Goal: Task Accomplishment & Management: Manage account settings

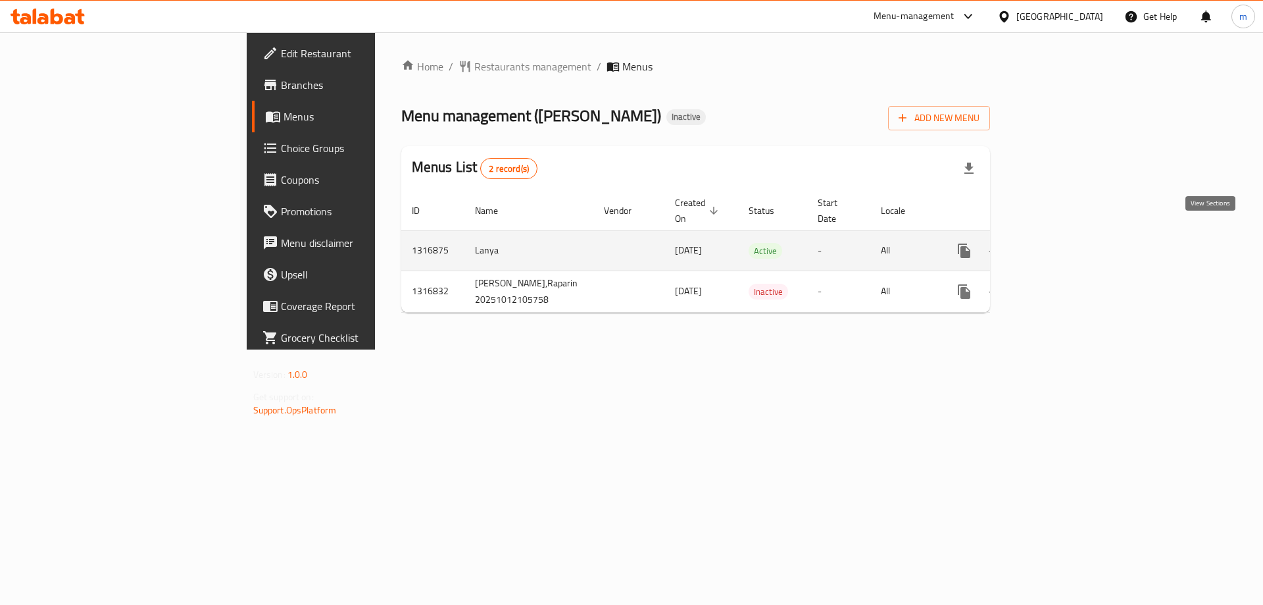
click at [1067, 243] on icon "enhanced table" at bounding box center [1059, 251] width 16 height 16
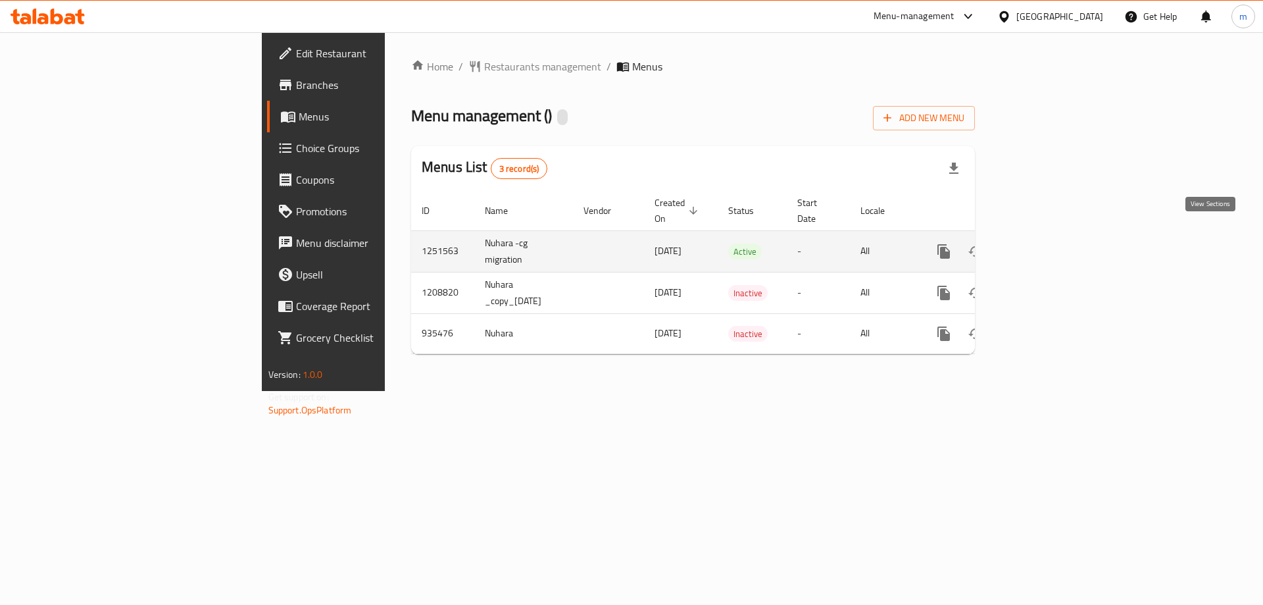
click at [1047, 243] on icon "enhanced table" at bounding box center [1039, 251] width 16 height 16
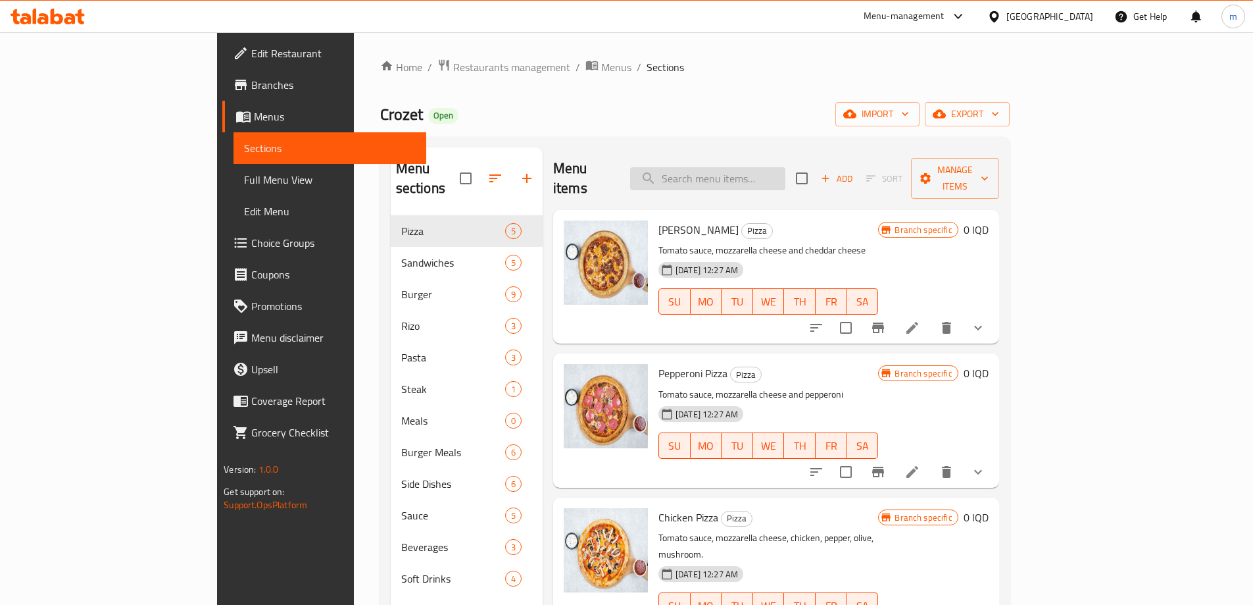
click at [786, 171] on input "search" at bounding box center [707, 178] width 155 height 23
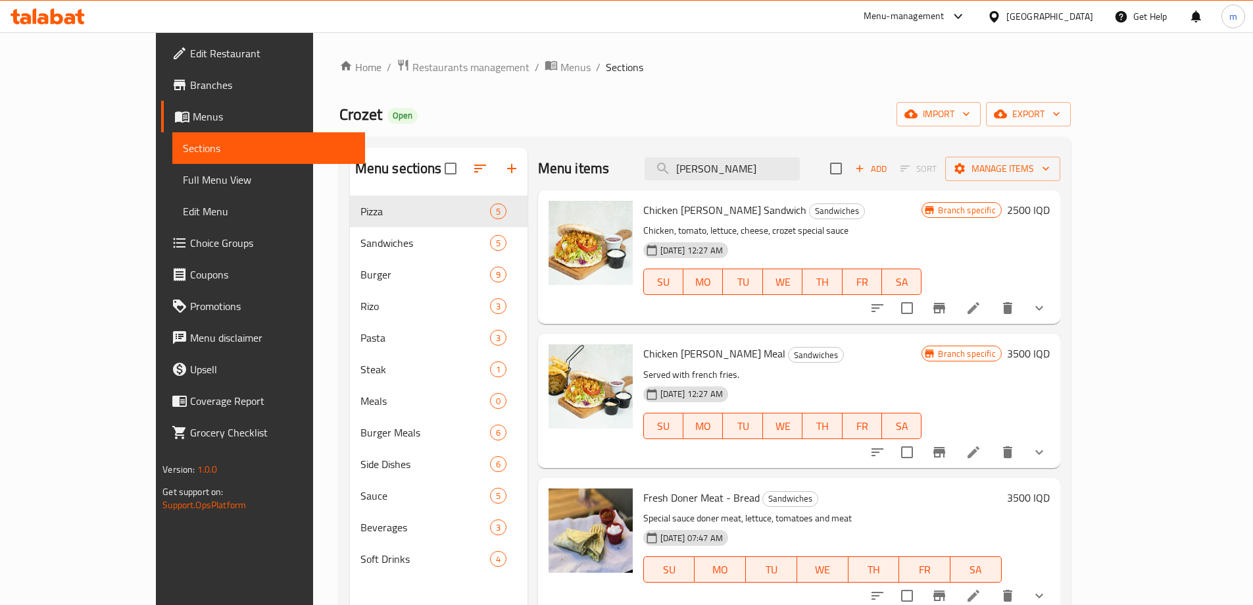
click at [1055, 304] on button "show more" at bounding box center [1040, 308] width 32 height 32
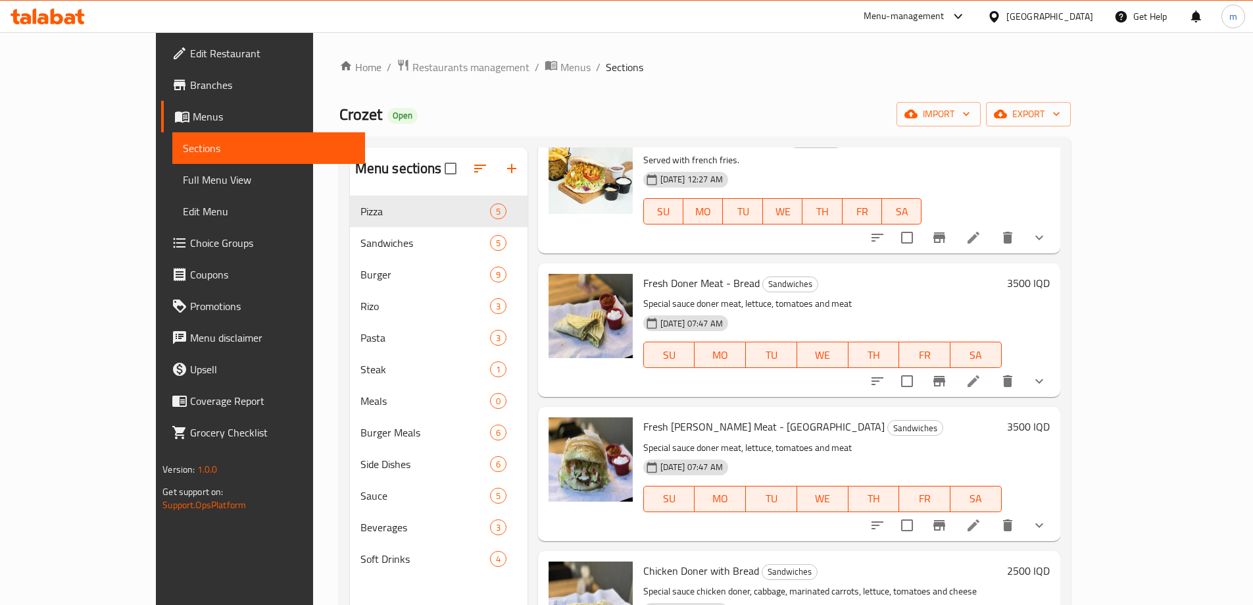
scroll to position [329, 0]
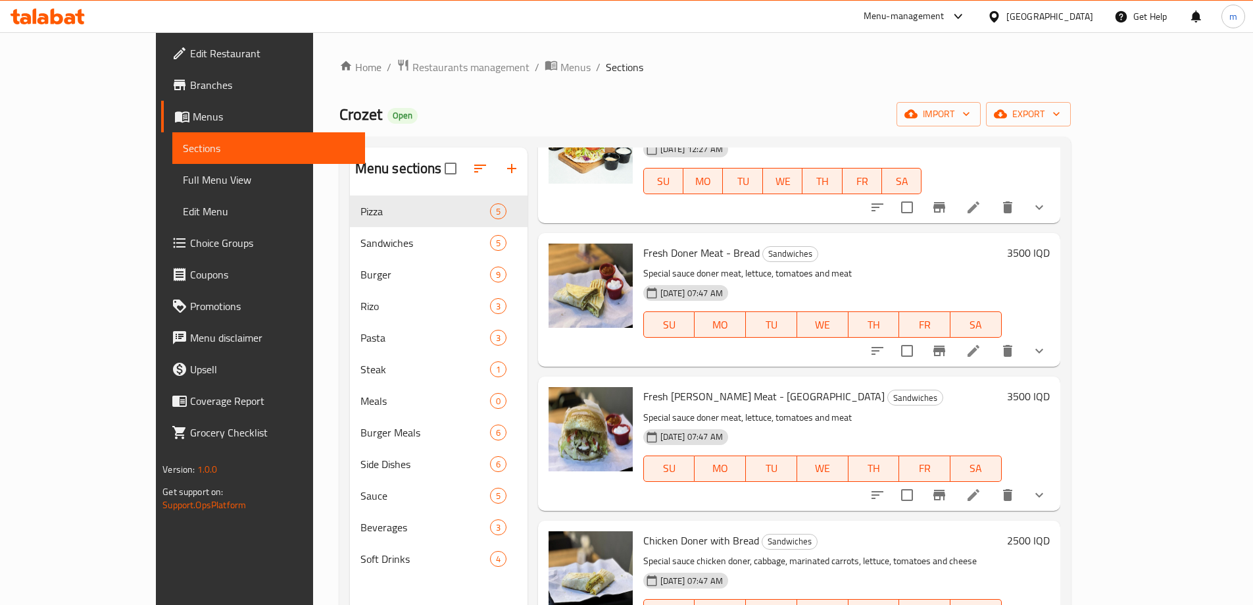
click at [1055, 222] on button "show more" at bounding box center [1040, 207] width 32 height 32
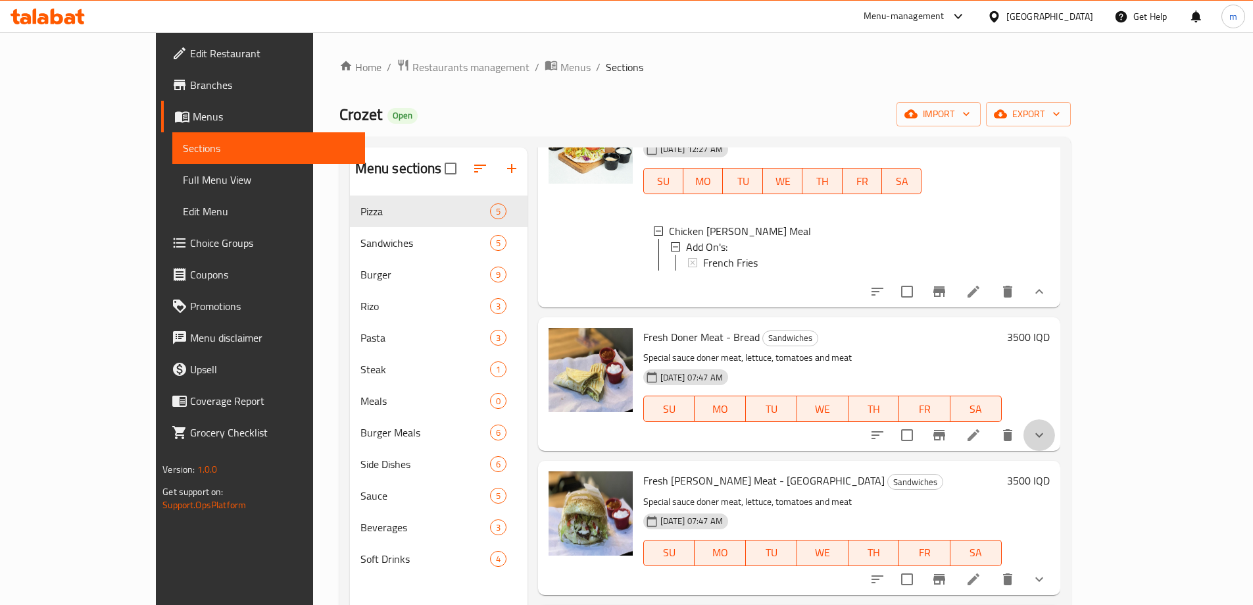
click at [1055, 451] on button "show more" at bounding box center [1040, 435] width 32 height 32
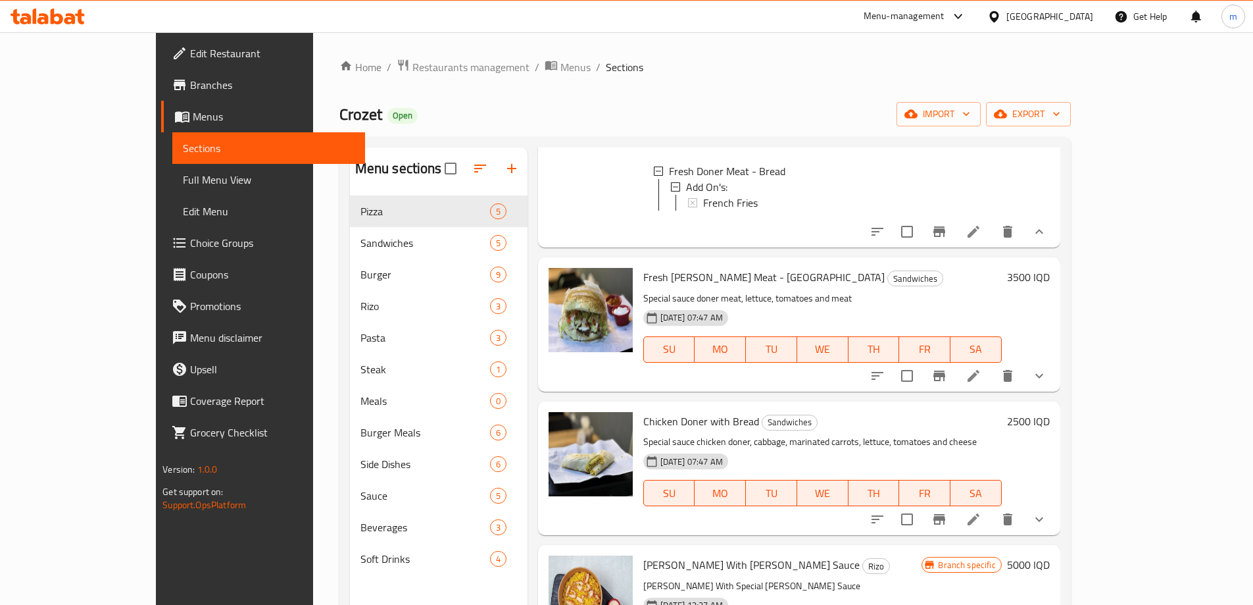
scroll to position [658, 0]
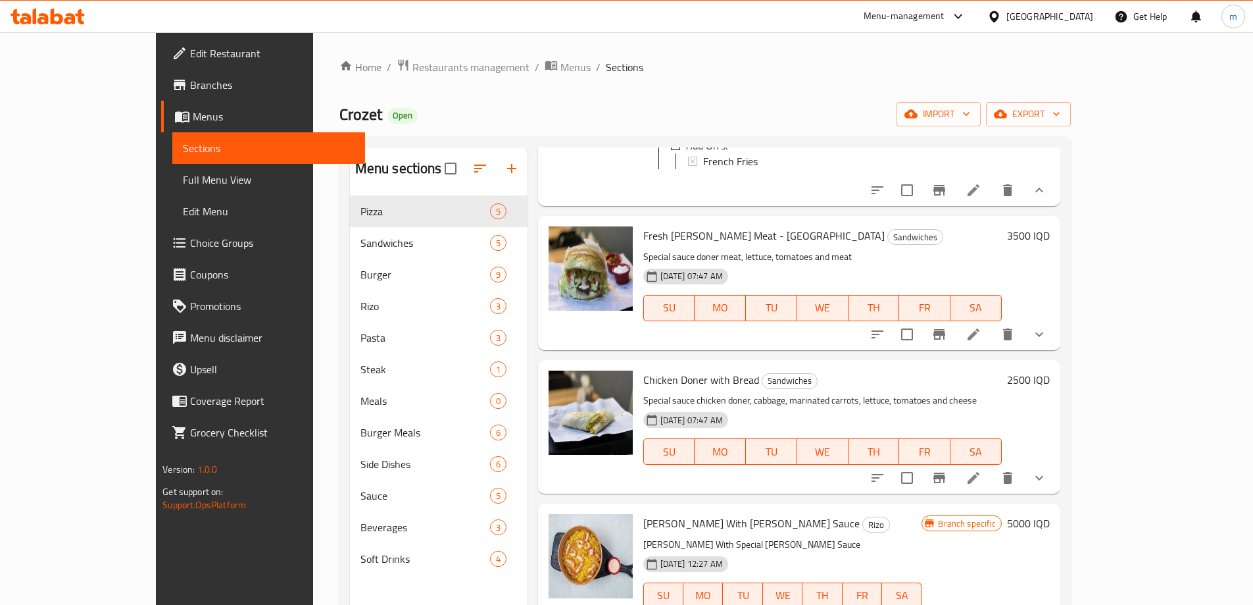
click at [1047, 342] on icon "show more" at bounding box center [1040, 334] width 16 height 16
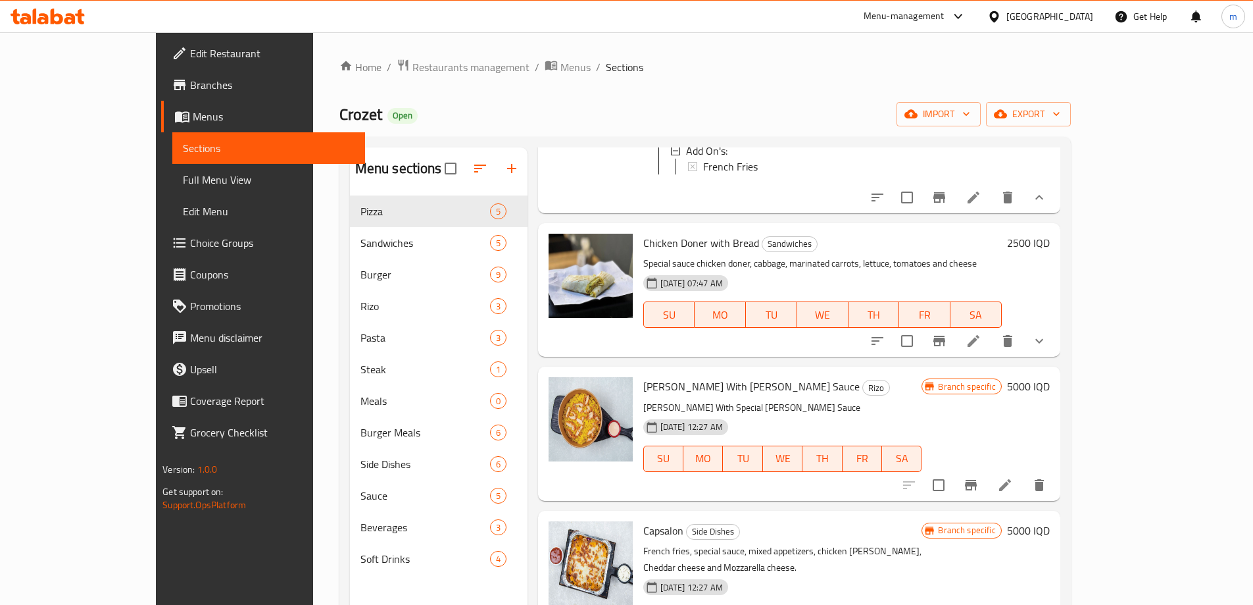
scroll to position [955, 0]
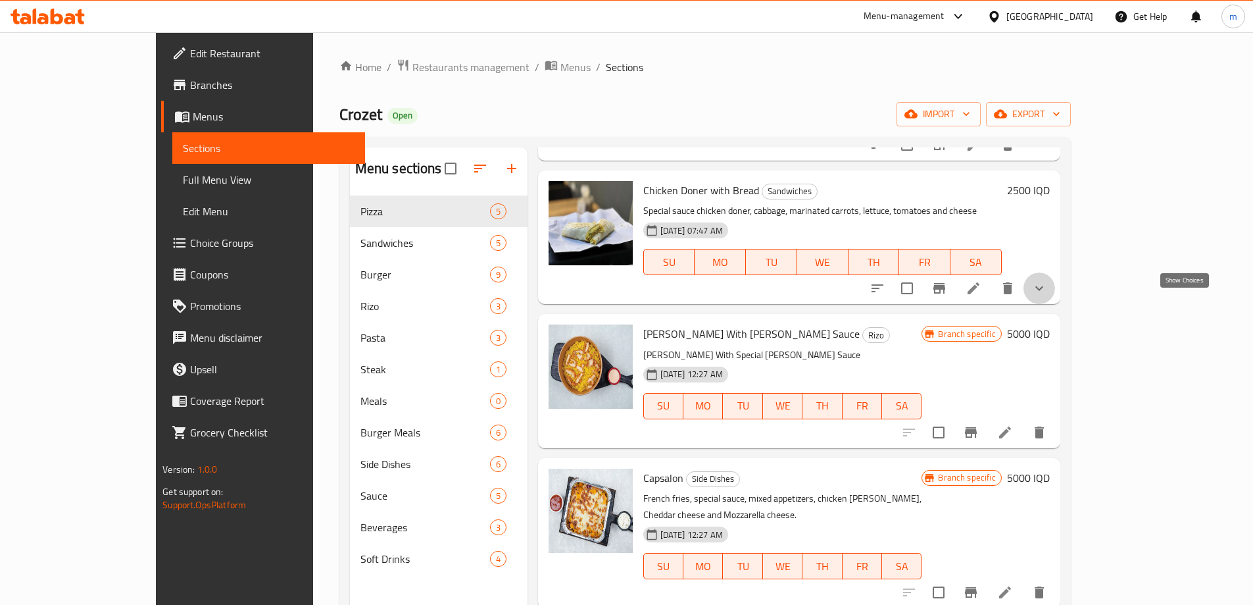
click at [1047, 296] on icon "show more" at bounding box center [1040, 288] width 16 height 16
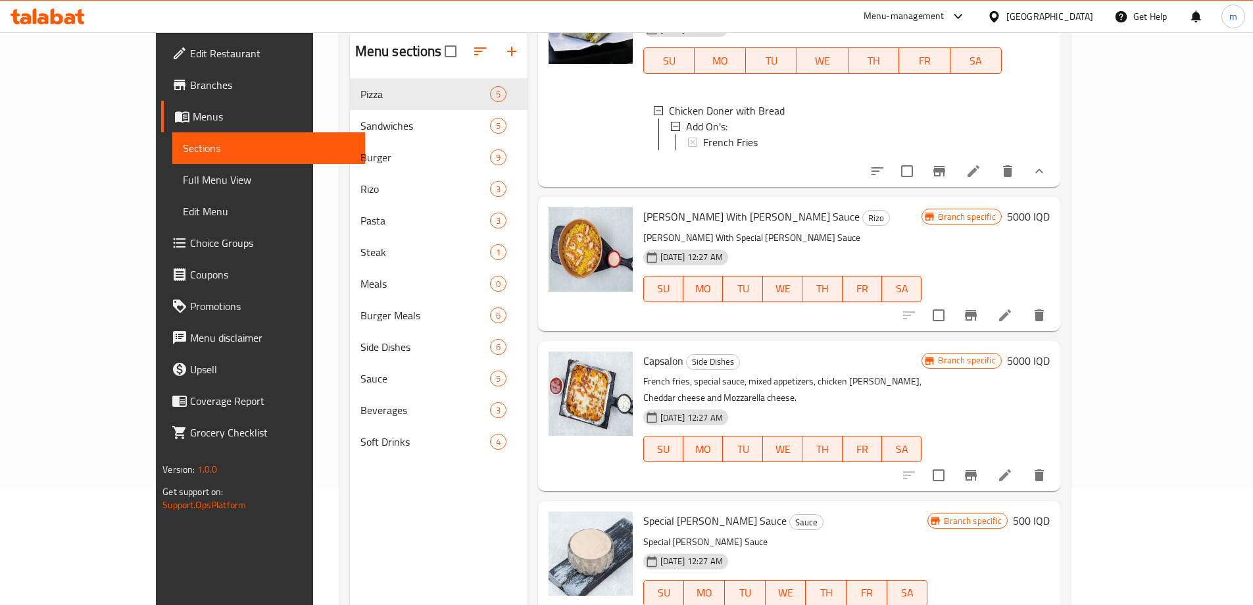
scroll to position [184, 0]
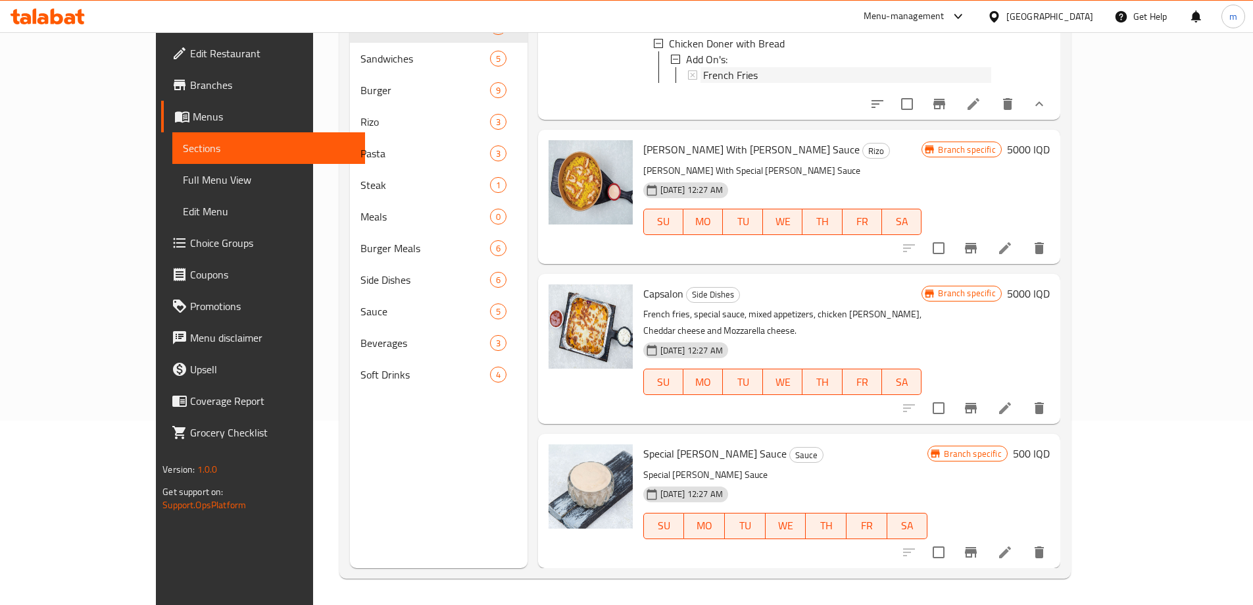
click at [717, 83] on span "French Fries" at bounding box center [730, 75] width 55 height 16
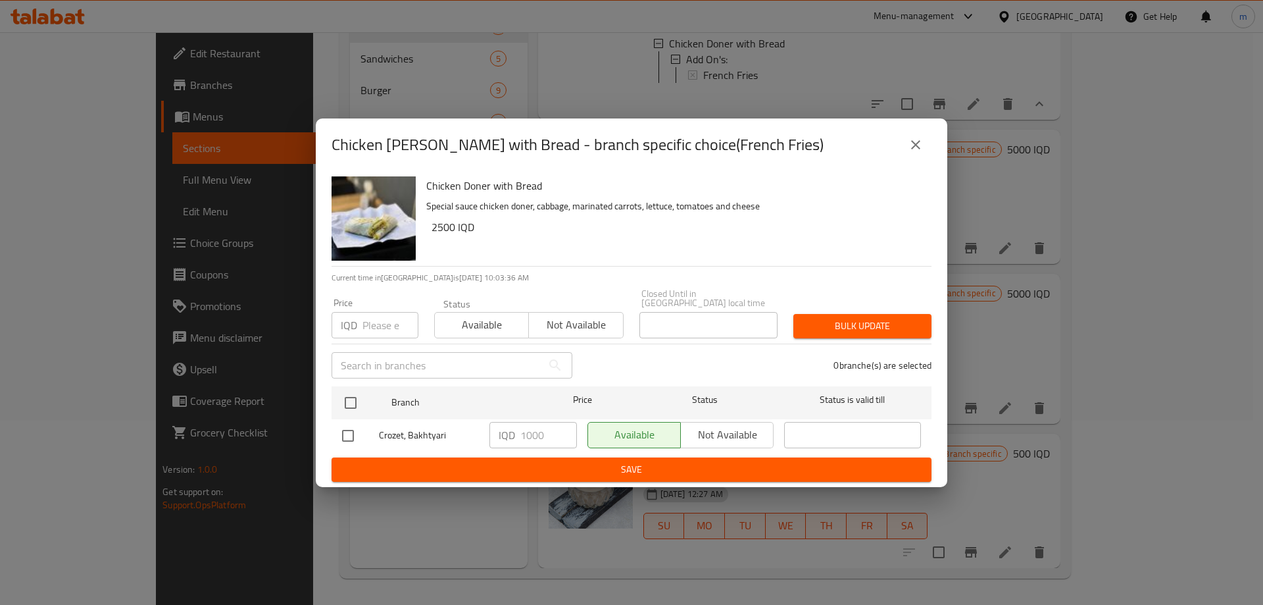
click at [914, 147] on icon "close" at bounding box center [915, 144] width 9 height 9
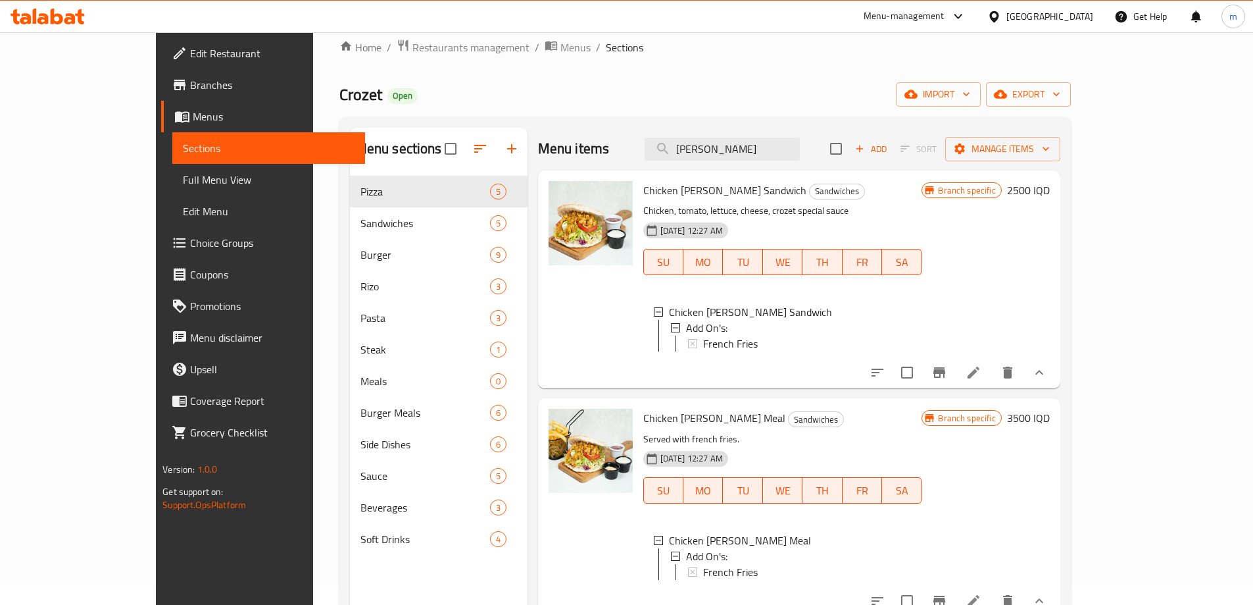
scroll to position [0, 0]
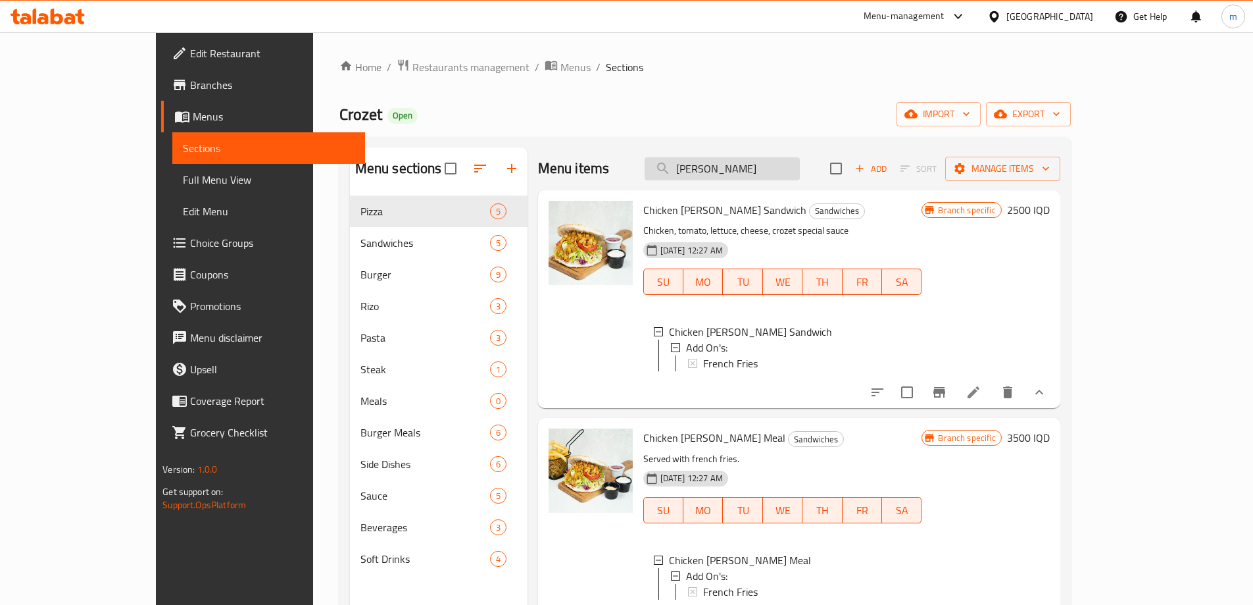
click at [758, 165] on input "doner" at bounding box center [722, 168] width 155 height 23
paste input "Doner Sauce"
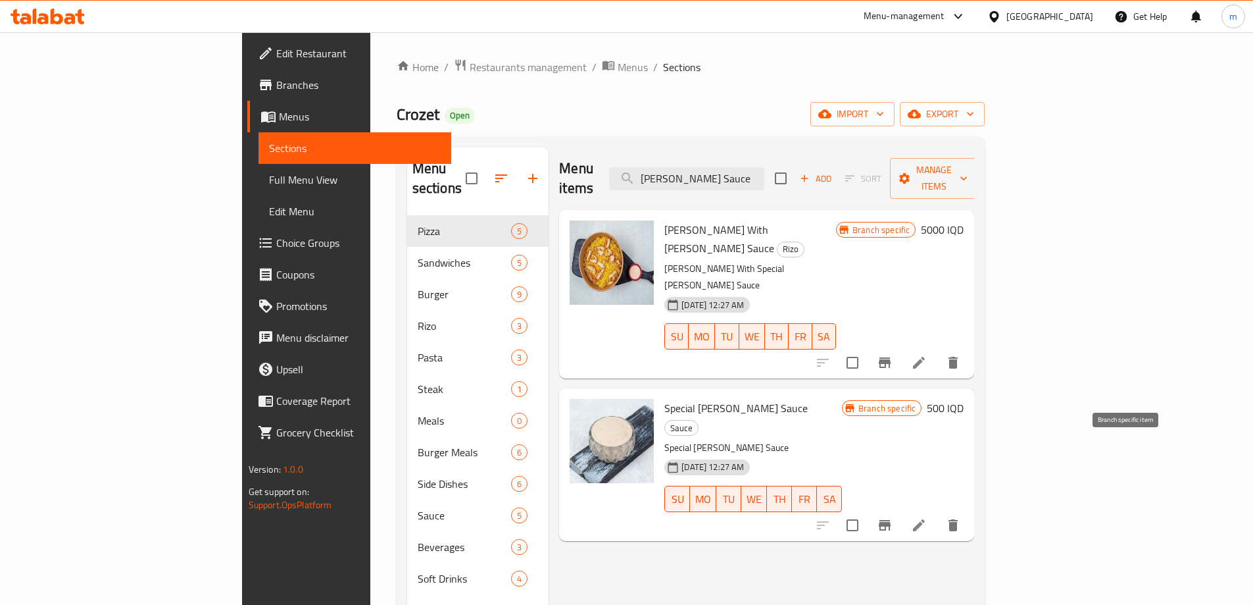
type input "Doner Sauce"
click at [891, 520] on icon "Branch-specific-item" at bounding box center [885, 525] width 12 height 11
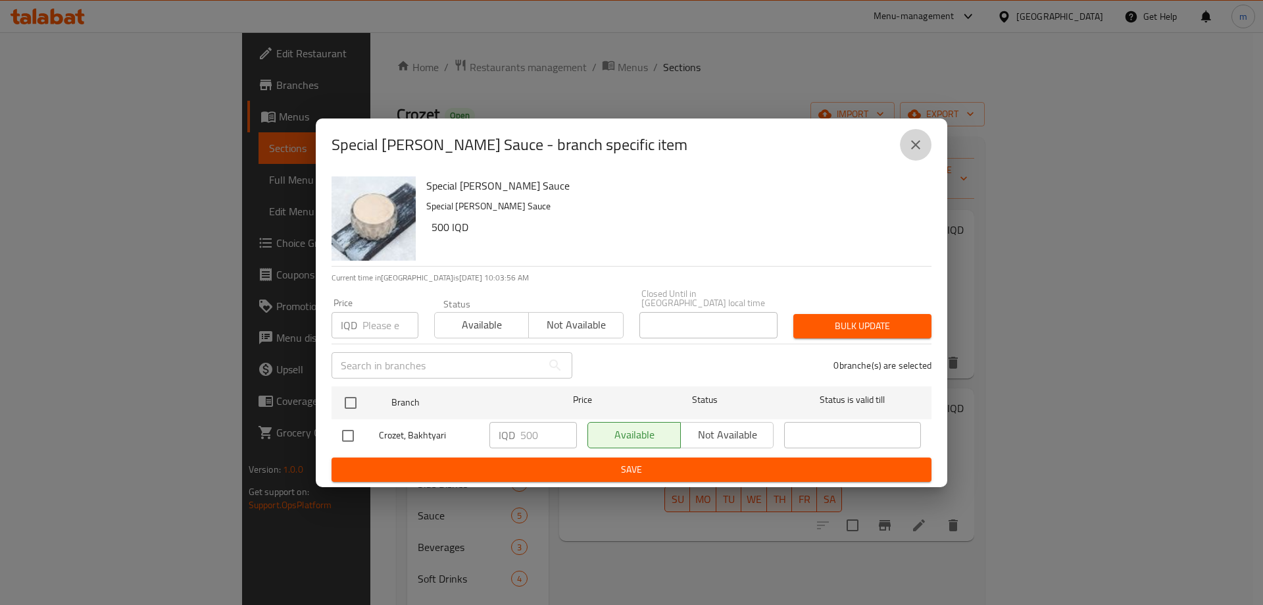
click at [912, 147] on icon "close" at bounding box center [916, 145] width 16 height 16
